Goal: Manage account settings

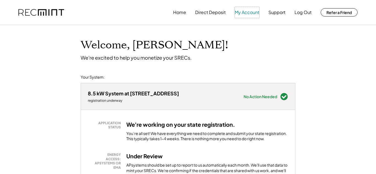
click at [243, 12] on button "My Account" at bounding box center [247, 12] width 25 height 11
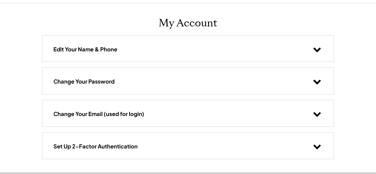
scroll to position [6, 0]
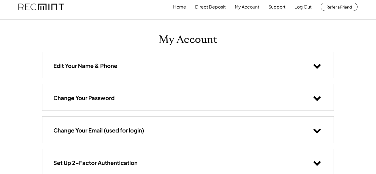
click at [317, 67] on use at bounding box center [317, 66] width 7 height 5
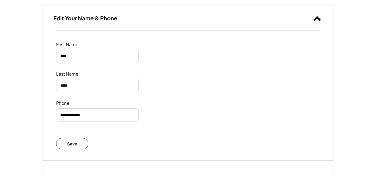
scroll to position [0, 0]
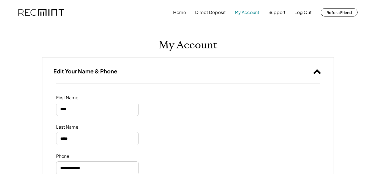
click at [246, 12] on button "My Account" at bounding box center [247, 12] width 25 height 11
click at [244, 13] on button "My Account" at bounding box center [247, 12] width 25 height 11
click at [242, 11] on button "My Account" at bounding box center [247, 12] width 25 height 11
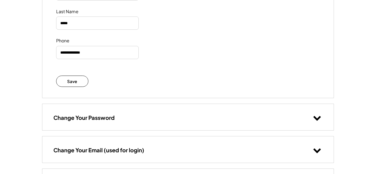
scroll to position [167, 0]
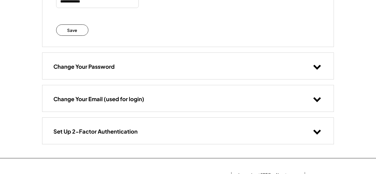
click at [115, 99] on h3 "Change Your Email (used for login)" at bounding box center [98, 99] width 91 height 7
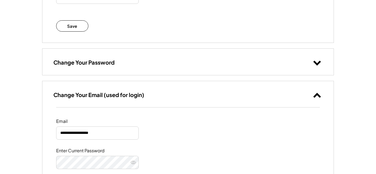
scroll to position [247, 0]
